Goal: Task Accomplishment & Management: Manage account settings

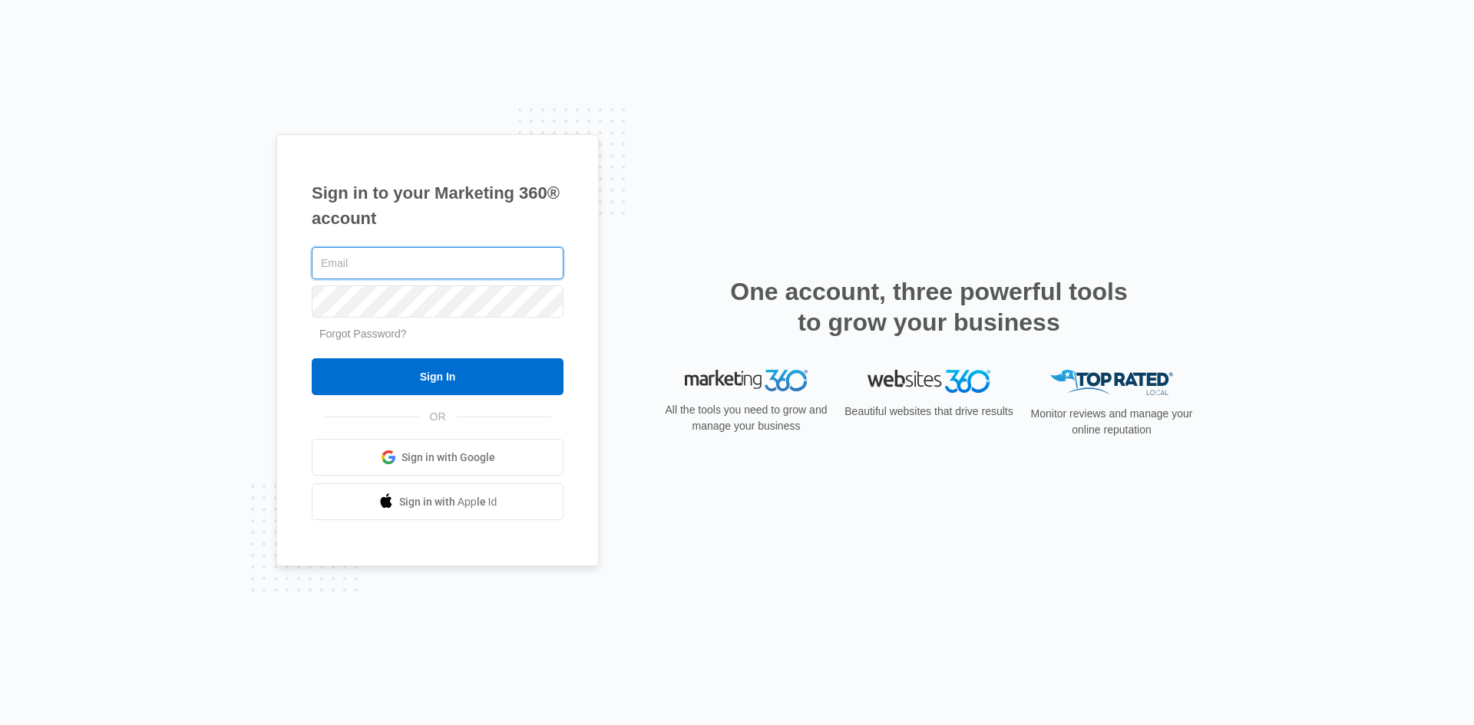
click at [428, 264] on input "text" at bounding box center [438, 263] width 252 height 32
paste input "[EMAIL_ADDRESS][DOMAIN_NAME]"
type input "[EMAIL_ADDRESS][DOMAIN_NAME]"
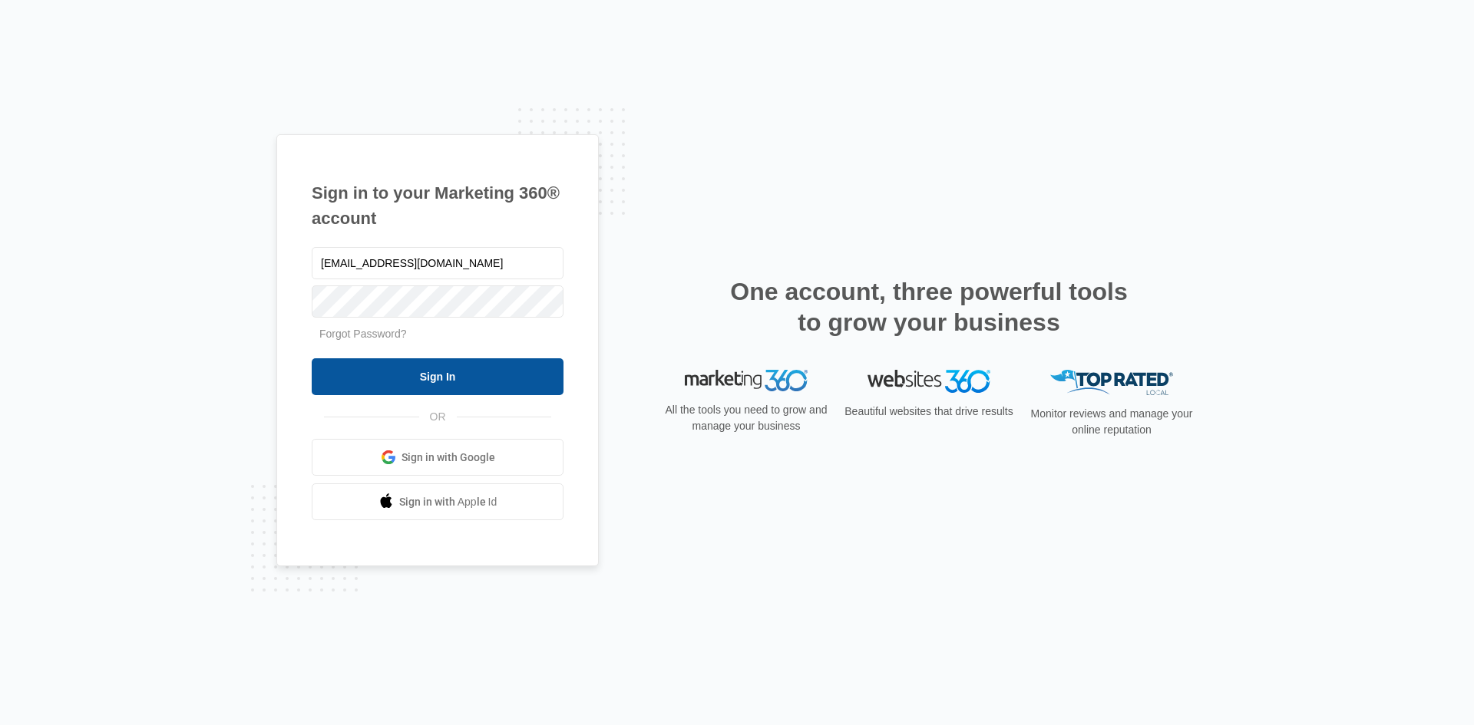
click at [487, 381] on input "Sign In" at bounding box center [438, 376] width 252 height 37
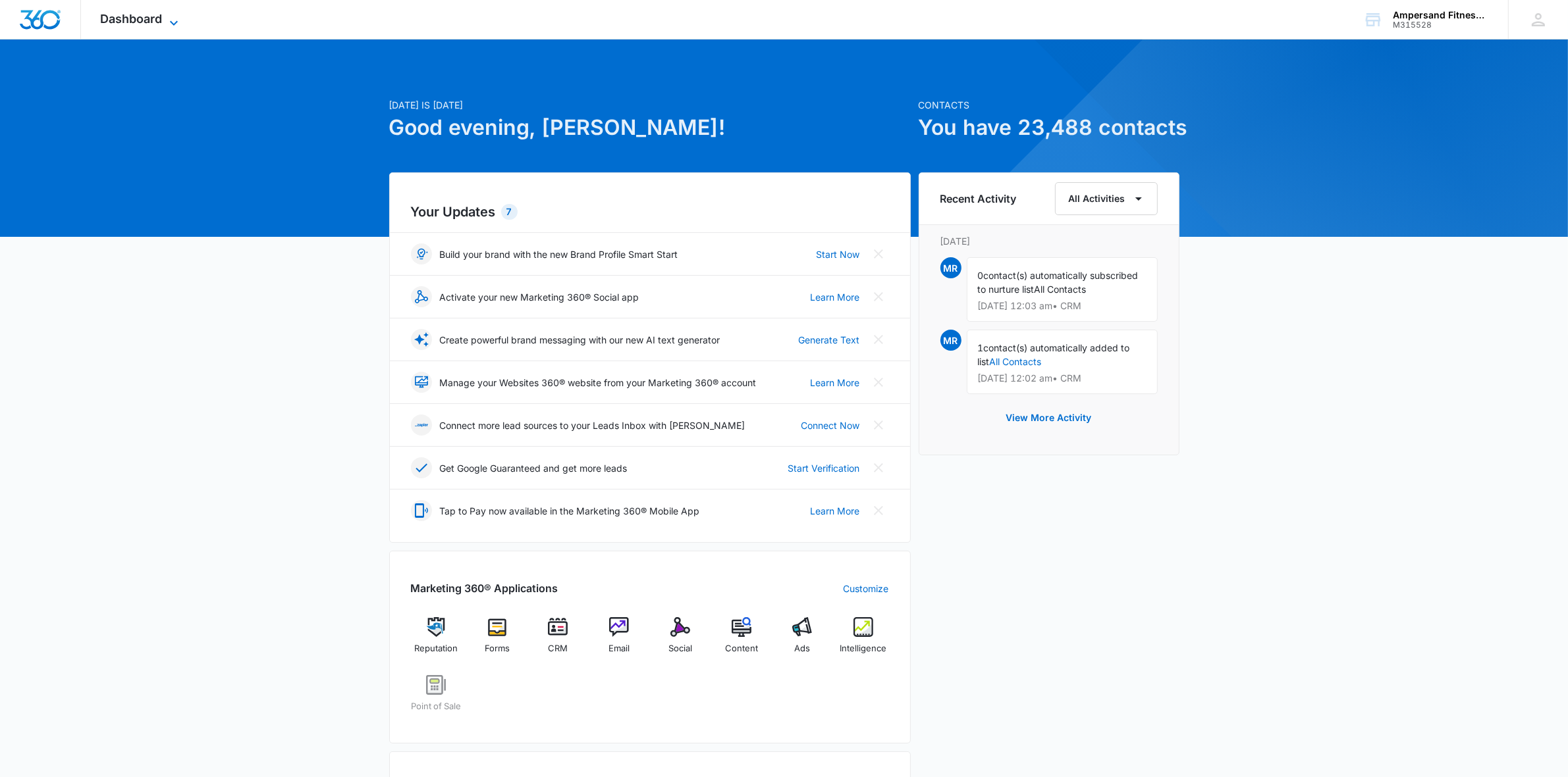
click at [168, 17] on icon at bounding box center [173, 23] width 15 height 15
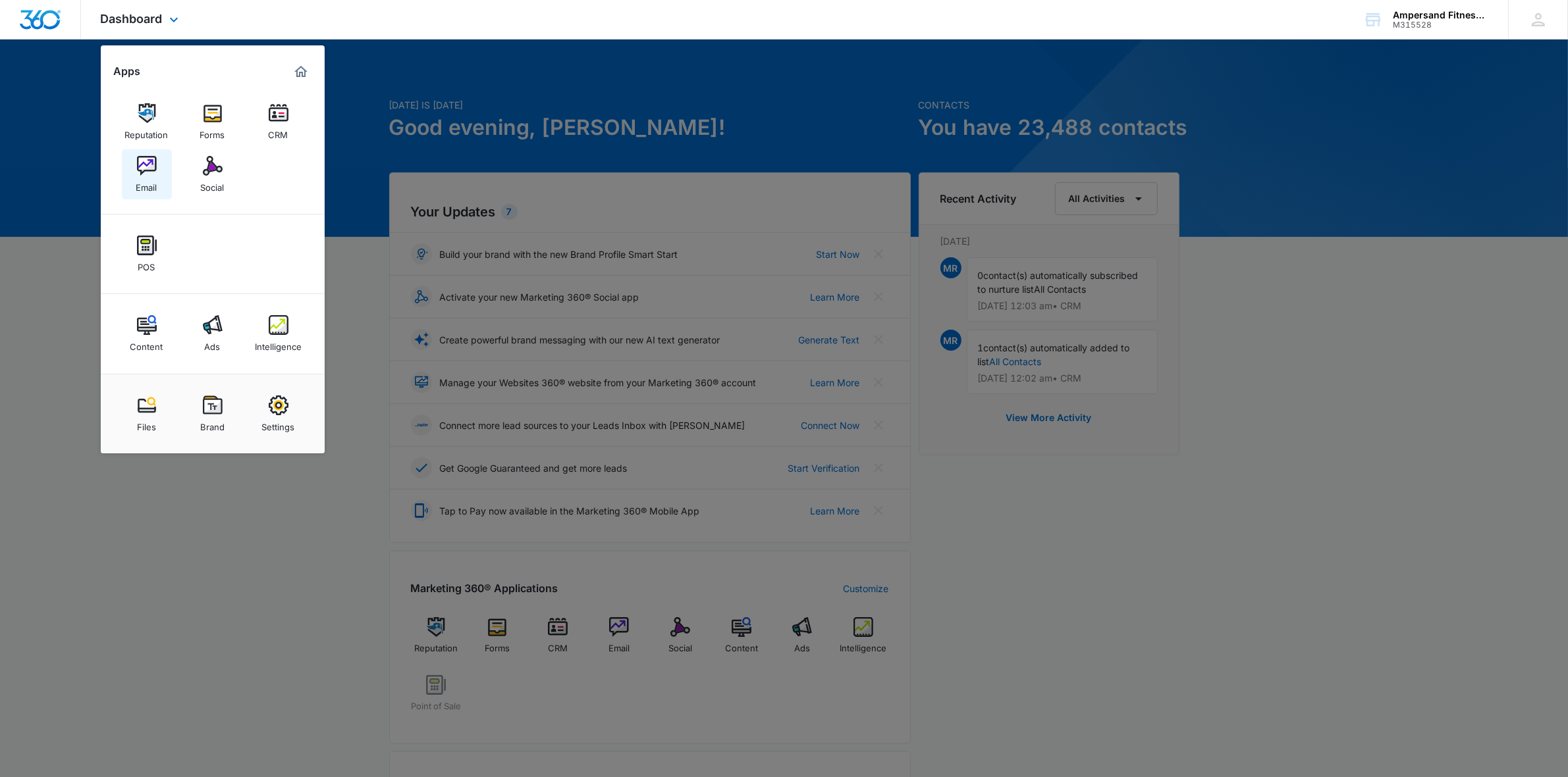
click at [152, 152] on link "Email" at bounding box center [147, 174] width 50 height 50
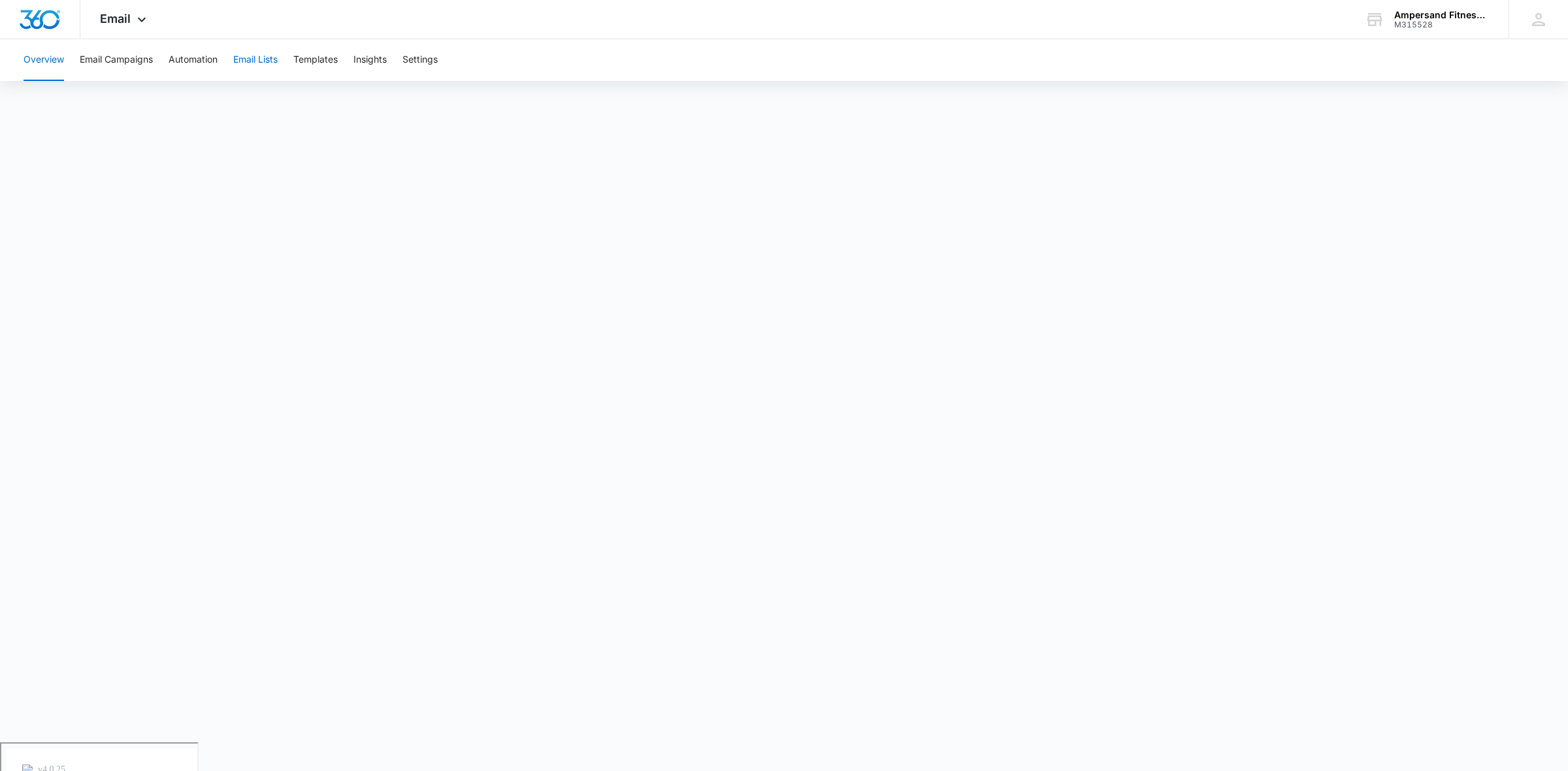
click at [259, 62] on button "Email Lists" at bounding box center [255, 60] width 44 height 42
click at [60, 55] on button "Overview" at bounding box center [44, 60] width 41 height 42
